Goal: Check status: Check status

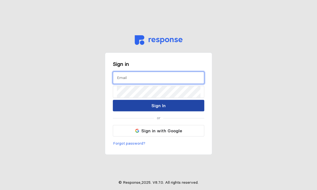
type input "[EMAIL_ADDRESS][DOMAIN_NAME]"
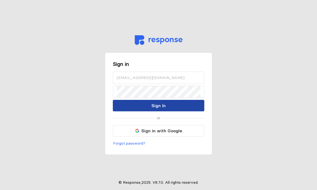
click at [181, 105] on button "Sign In" at bounding box center [158, 106] width 91 height 12
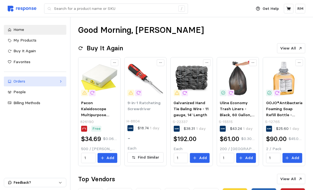
click at [36, 85] on link "Orders" at bounding box center [35, 82] width 62 height 10
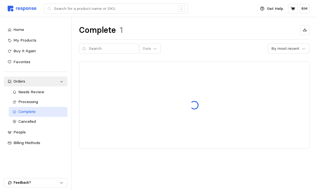
click at [37, 111] on div "Complete" at bounding box center [40, 112] width 45 height 6
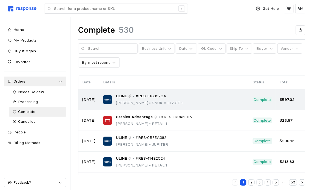
click at [127, 92] on td "ULINE • #RES-F16397CA [PERSON_NAME] • [GEOGRAPHIC_DATA] 1" at bounding box center [174, 100] width 150 height 21
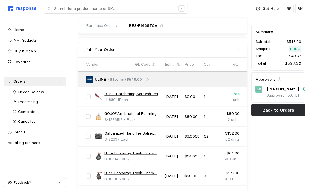
scroll to position [200, 0]
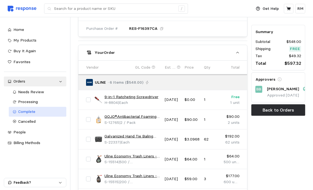
click at [34, 111] on span "Complete" at bounding box center [26, 111] width 17 height 5
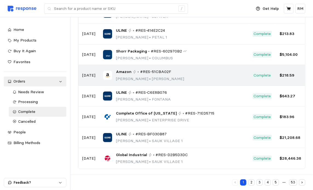
scroll to position [129, 0]
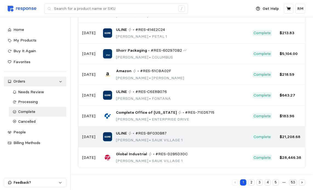
click at [191, 133] on div "ULINE • #RES-BF030B87 [PERSON_NAME][GEOGRAPHIC_DATA] 1" at bounding box center [174, 137] width 142 height 13
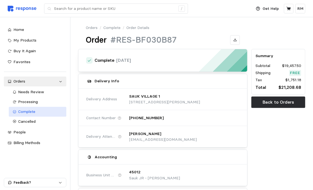
click at [30, 109] on span "Complete" at bounding box center [26, 111] width 17 height 5
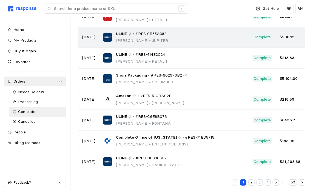
scroll to position [129, 0]
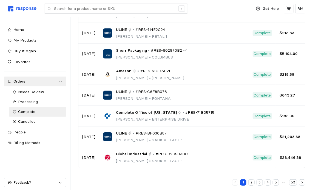
click at [252, 183] on button "2" at bounding box center [251, 183] width 6 height 6
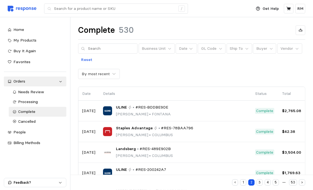
click at [214, 119] on td "ULINE • #RES-BDDBE9DE [PERSON_NAME] • [PERSON_NAME]" at bounding box center [175, 111] width 152 height 21
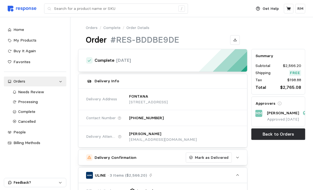
click at [108, 27] on link "Complete" at bounding box center [111, 28] width 17 height 6
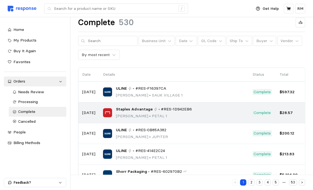
scroll to position [8, 0]
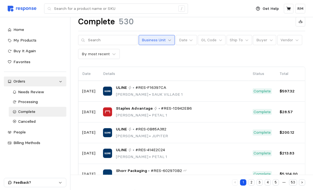
click at [168, 39] on icon at bounding box center [170, 40] width 4 height 4
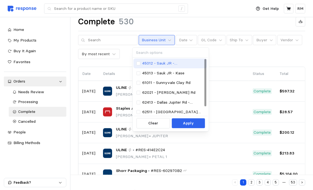
click at [158, 62] on p "45012 - Sauk JR - [PERSON_NAME]" at bounding box center [173, 64] width 62 height 6
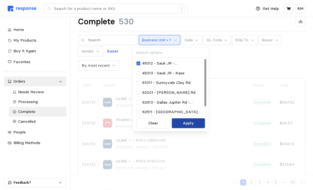
click at [185, 123] on p "Apply" at bounding box center [188, 123] width 11 height 6
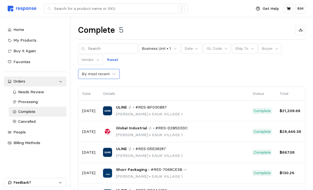
click at [108, 73] on div "By most recent" at bounding box center [96, 74] width 28 height 6
click at [141, 82] on div "Complete 5 Business Unit • 1 Date GL Code Ship To Buyer Vendor Reset By most re…" at bounding box center [191, 122] width 242 height 211
click at [41, 102] on div "Processing" at bounding box center [40, 102] width 44 height 6
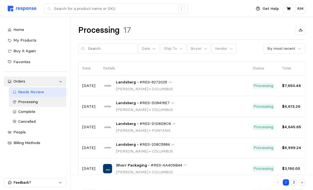
click at [30, 92] on span "Needs Review" at bounding box center [31, 92] width 26 height 5
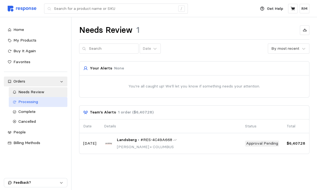
click at [28, 102] on span "Processing" at bounding box center [28, 101] width 20 height 5
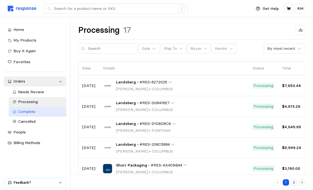
click at [45, 111] on div "Complete" at bounding box center [40, 112] width 44 height 6
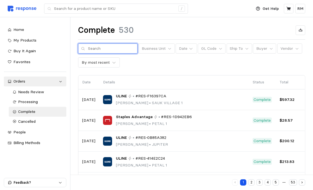
click at [113, 51] on input "text" at bounding box center [111, 49] width 47 height 10
type input "[PERSON_NAME]"
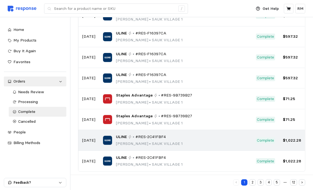
scroll to position [137, 0]
click at [127, 137] on div "ULINE • #RES-2C41FBF4" at bounding box center [149, 137] width 67 height 6
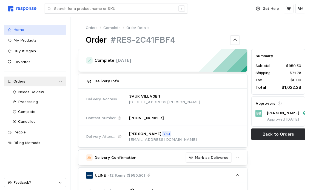
click at [29, 29] on div "Home" at bounding box center [37, 30] width 49 height 6
